Goal: Go to known website: Access a specific website the user already knows

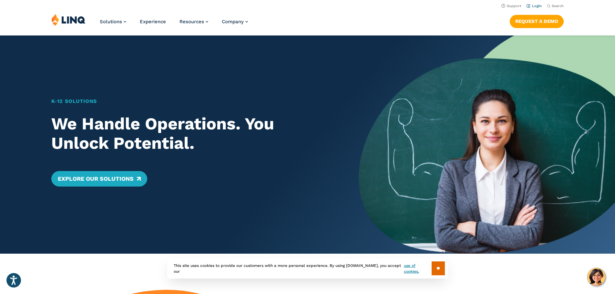
click at [534, 5] on link "Login" at bounding box center [533, 6] width 15 height 4
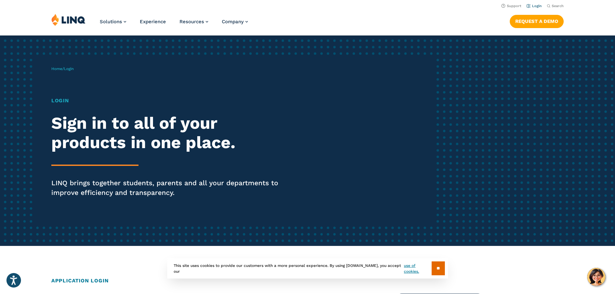
click at [530, 2] on li "Login" at bounding box center [533, 5] width 15 height 7
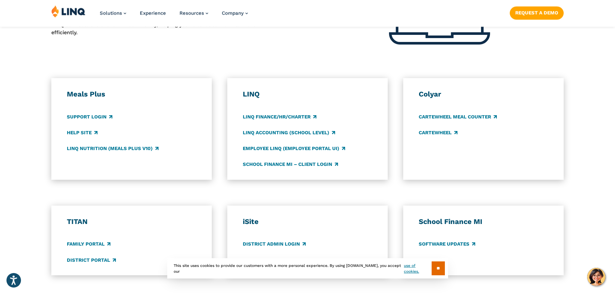
scroll to position [323, 0]
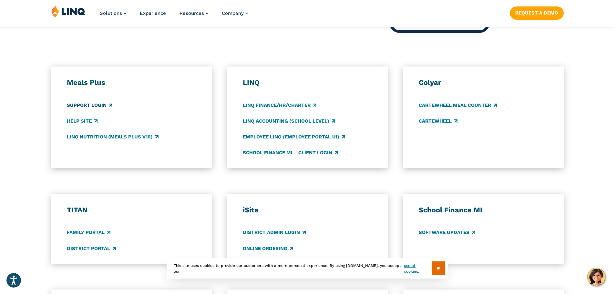
click at [87, 106] on link "Support Login" at bounding box center [89, 105] width 45 height 7
